Goal: Task Accomplishment & Management: Manage account settings

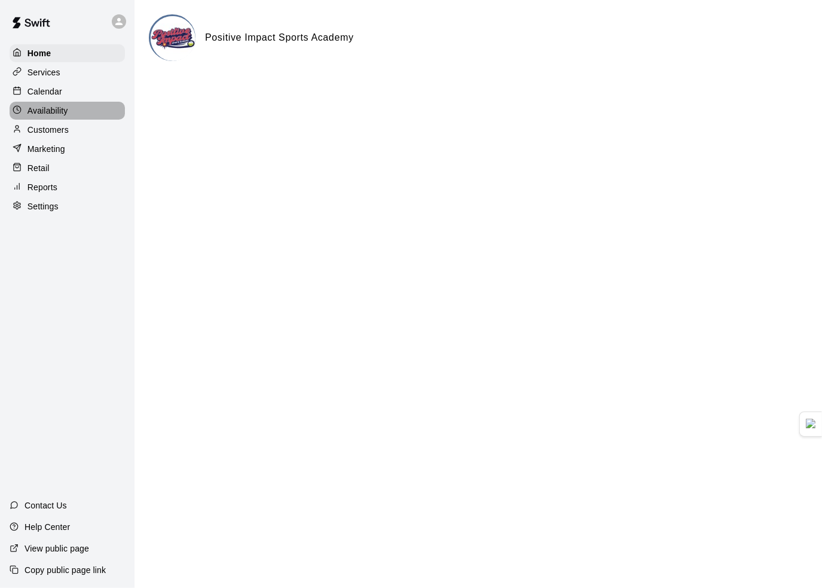
click at [81, 116] on div "Availability" at bounding box center [67, 111] width 115 height 18
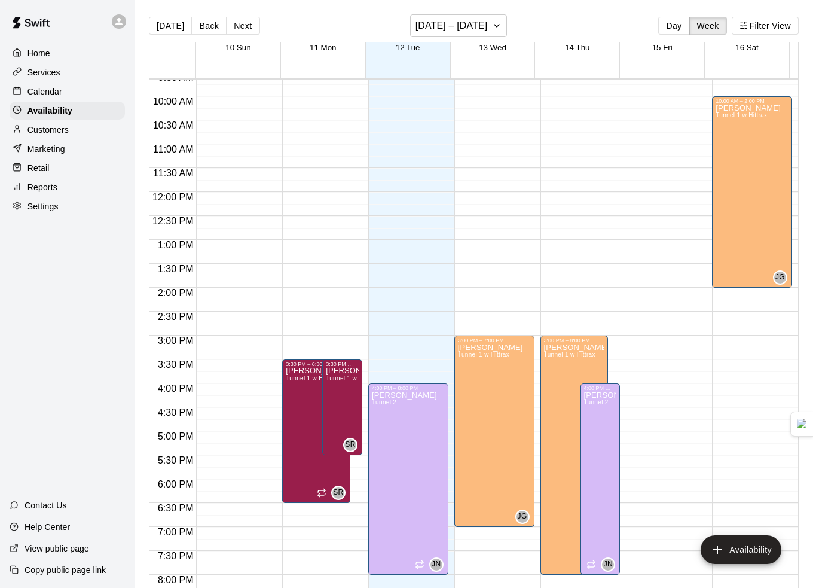
scroll to position [480, 0]
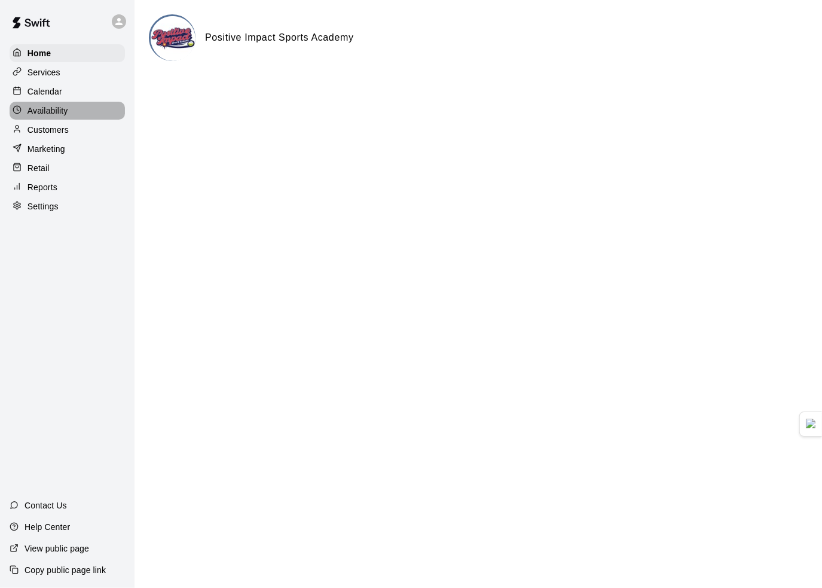
click at [65, 117] on p "Availability" at bounding box center [47, 111] width 41 height 12
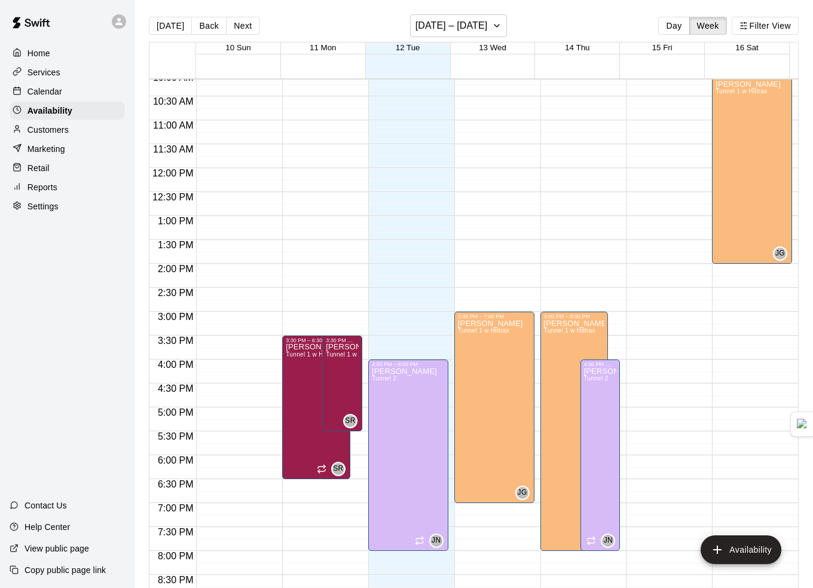
scroll to position [485, 0]
click at [74, 87] on div "Calendar" at bounding box center [67, 91] width 115 height 18
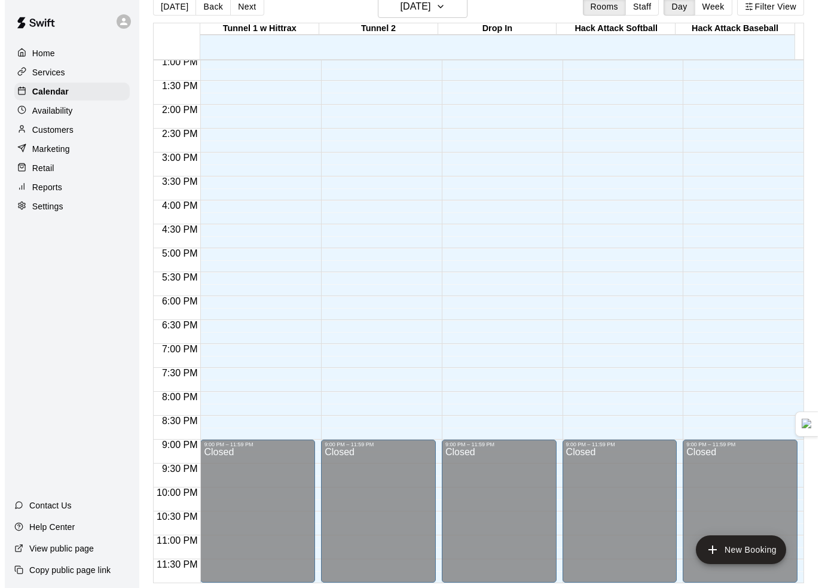
scroll to position [267, 0]
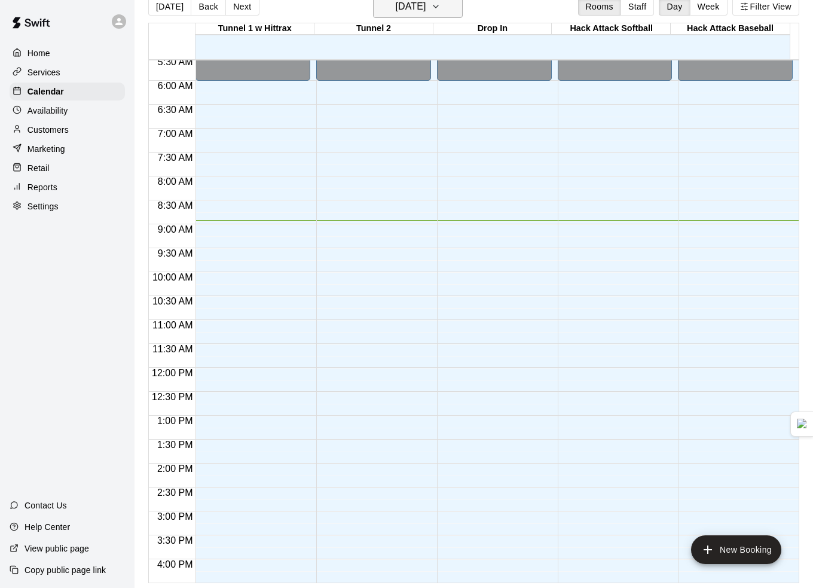
click at [441, 11] on icon "button" at bounding box center [436, 6] width 10 height 14
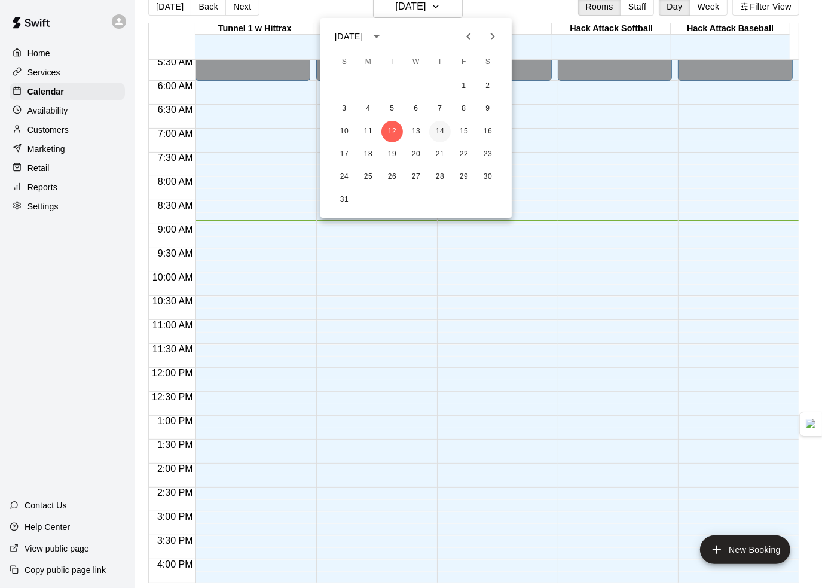
click at [431, 130] on button "14" at bounding box center [440, 132] width 22 height 22
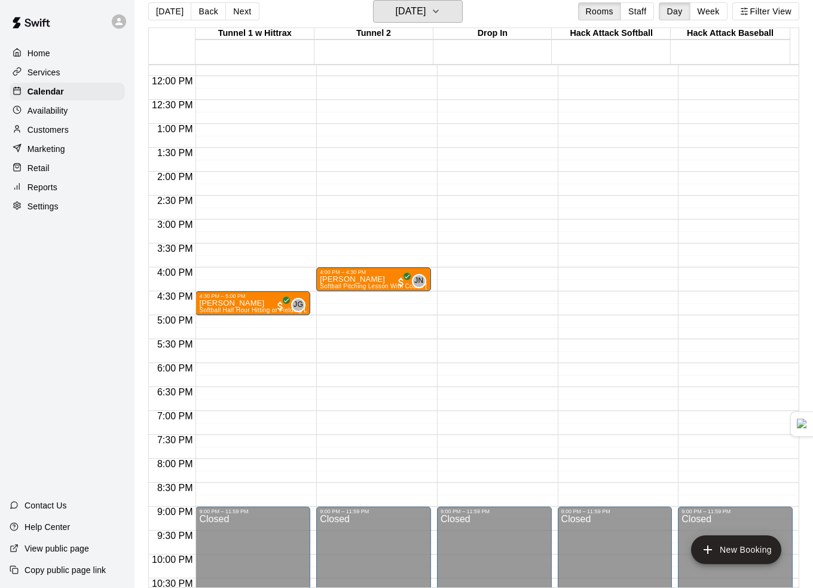
scroll to position [625, 0]
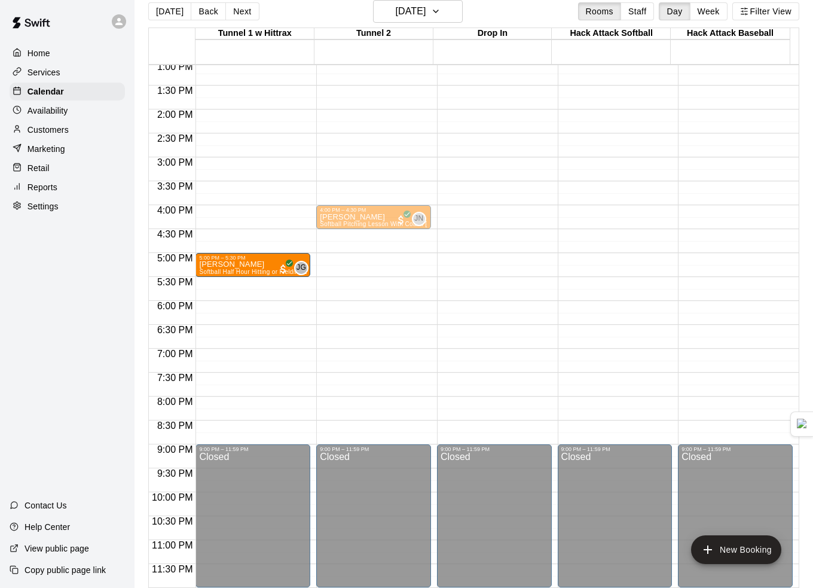
drag, startPoint x: 242, startPoint y: 239, endPoint x: 239, endPoint y: 265, distance: 27.0
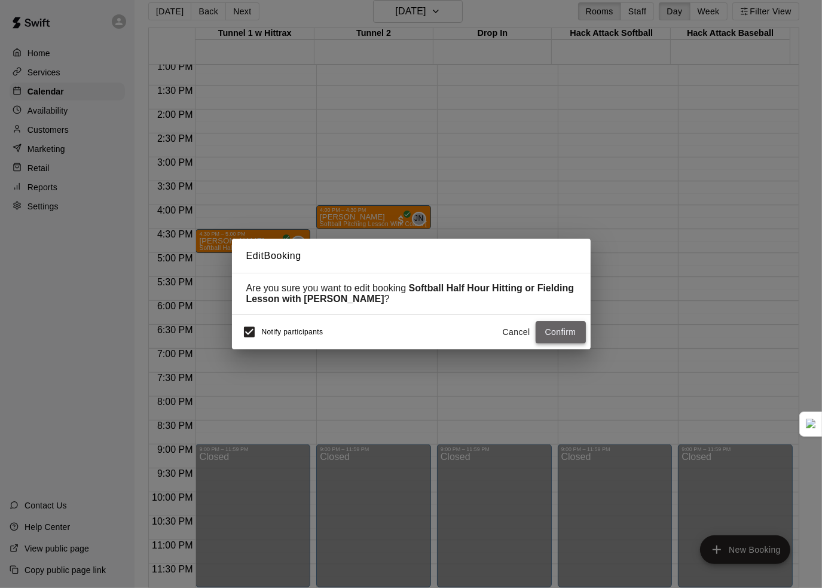
click at [542, 334] on button "Confirm" at bounding box center [561, 332] width 50 height 22
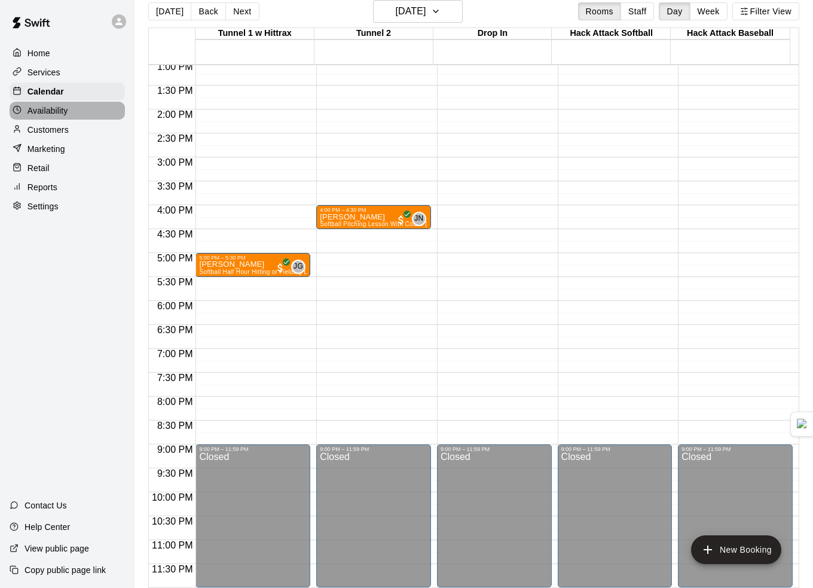
click at [74, 120] on div "Availability" at bounding box center [67, 111] width 115 height 18
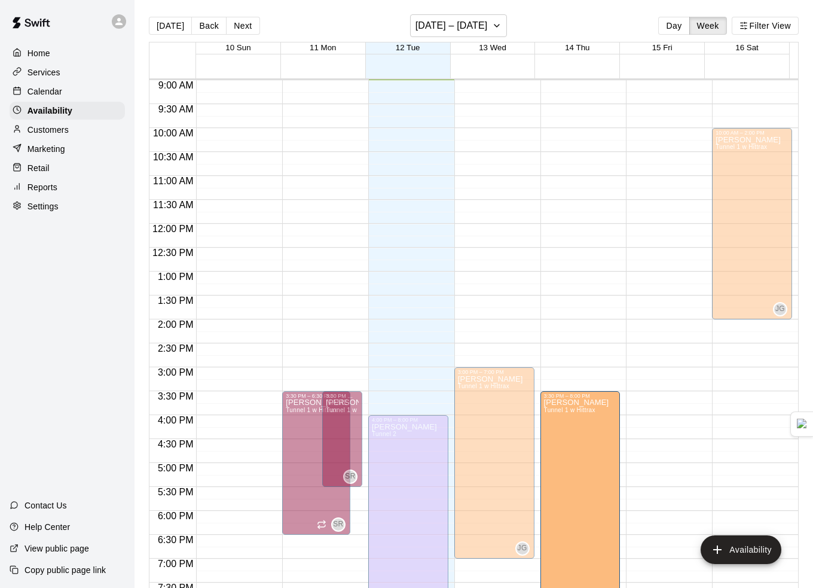
scroll to position [433, 0]
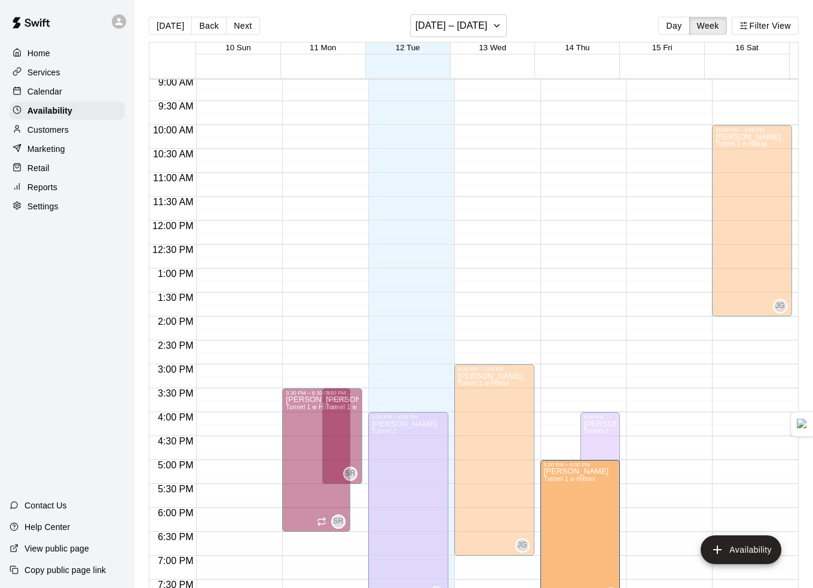
drag, startPoint x: 565, startPoint y: 368, endPoint x: 552, endPoint y: 461, distance: 93.7
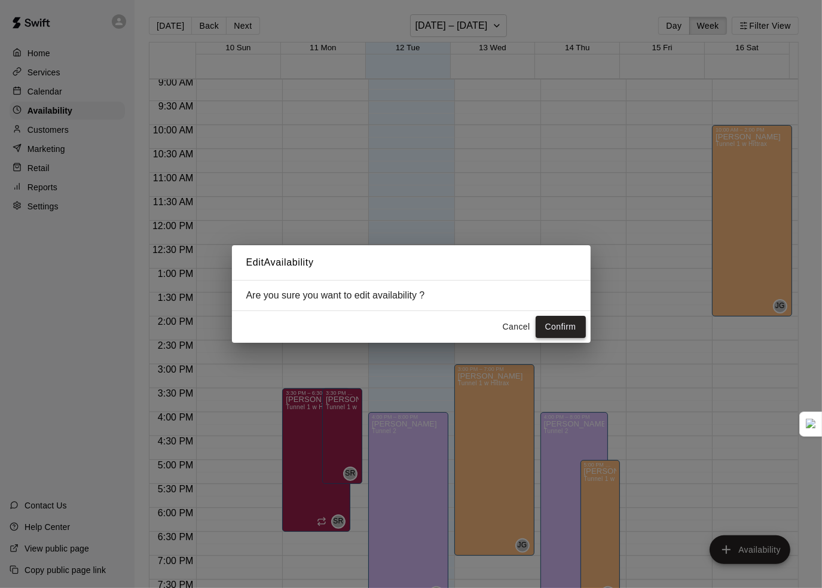
click at [555, 323] on button "Confirm" at bounding box center [561, 327] width 50 height 22
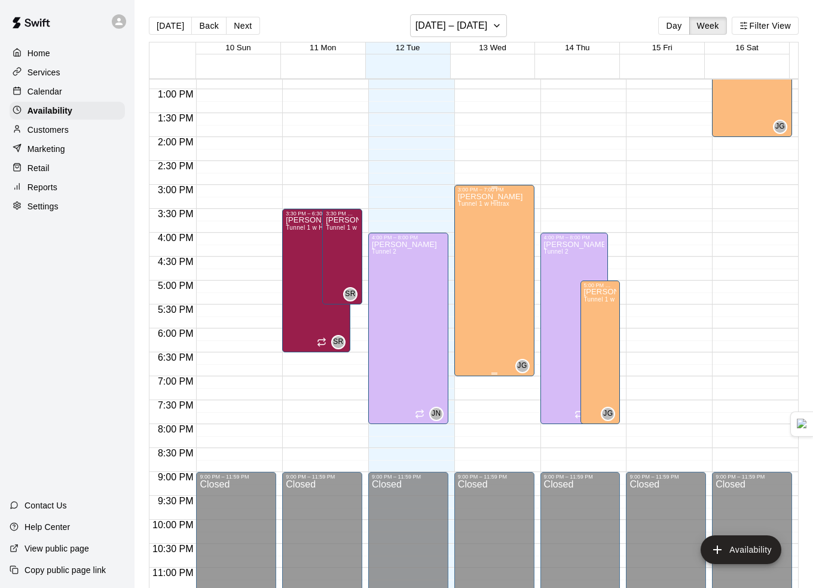
scroll to position [552, 0]
